Goal: Transaction & Acquisition: Subscribe to service/newsletter

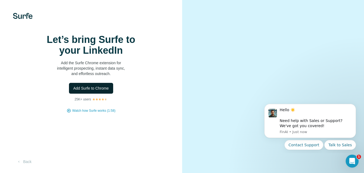
click at [90, 91] on span "Add Surfe to Chrome" at bounding box center [91, 87] width 36 height 5
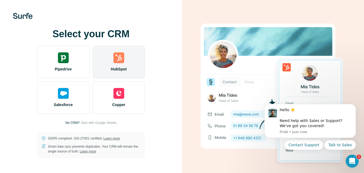
click at [125, 63] on div "HubSpot" at bounding box center [119, 62] width 52 height 32
click at [120, 50] on div "HubSpot" at bounding box center [119, 62] width 52 height 32
